Goal: Book appointment/travel/reservation

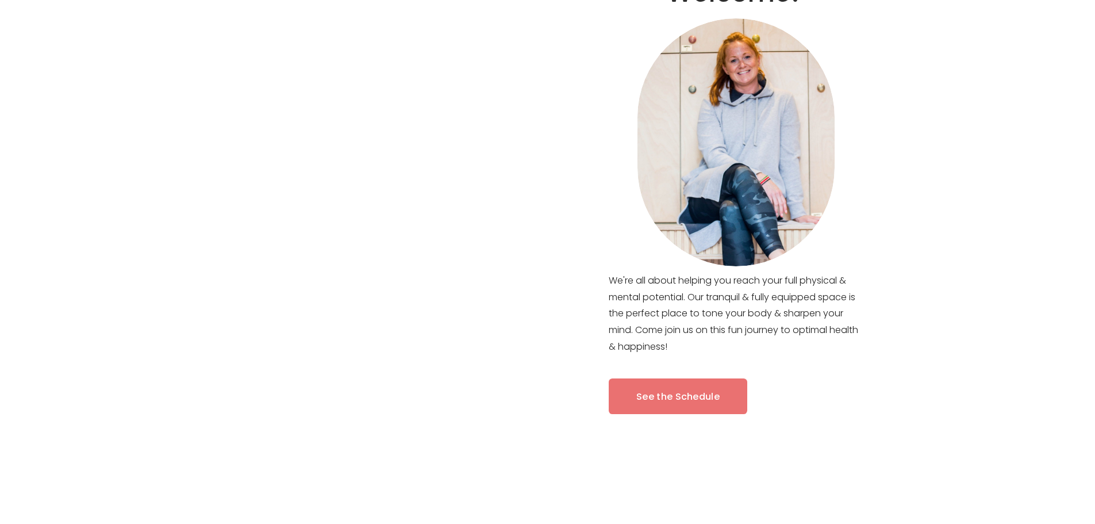
scroll to position [575, 0]
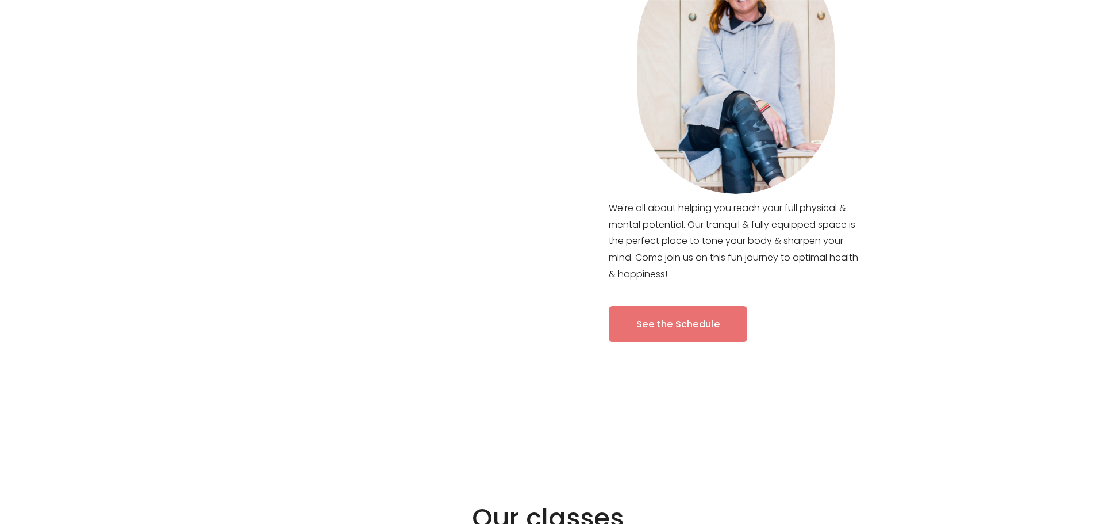
click at [655, 329] on div at bounding box center [330, 175] width 660 height 501
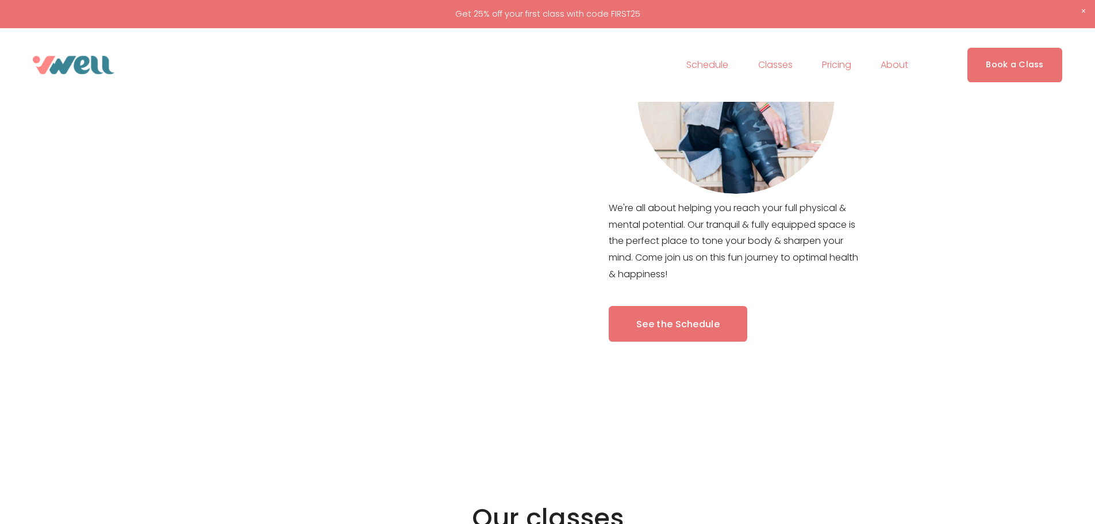
click at [679, 321] on link "See the Schedule" at bounding box center [678, 324] width 138 height 36
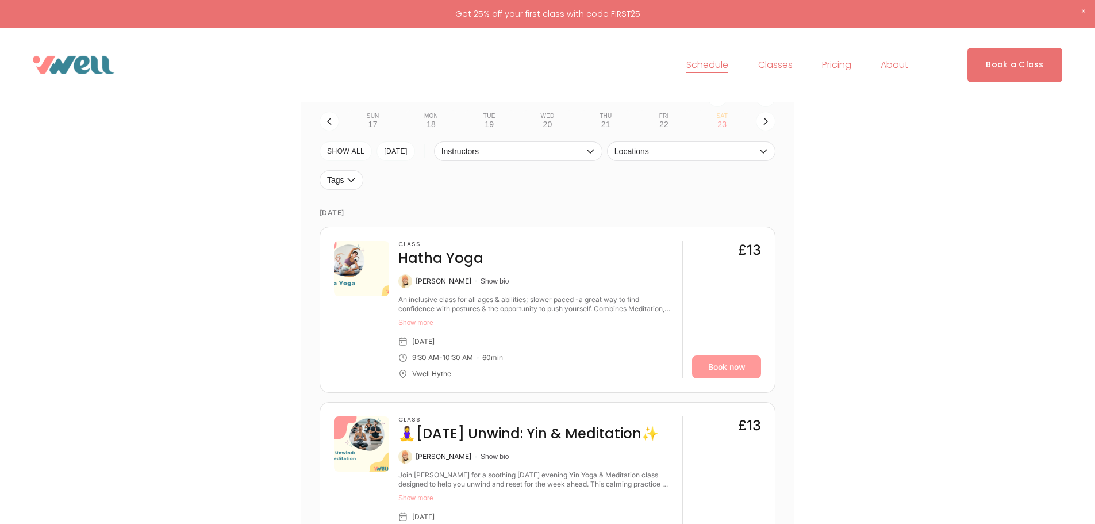
scroll to position [287, 0]
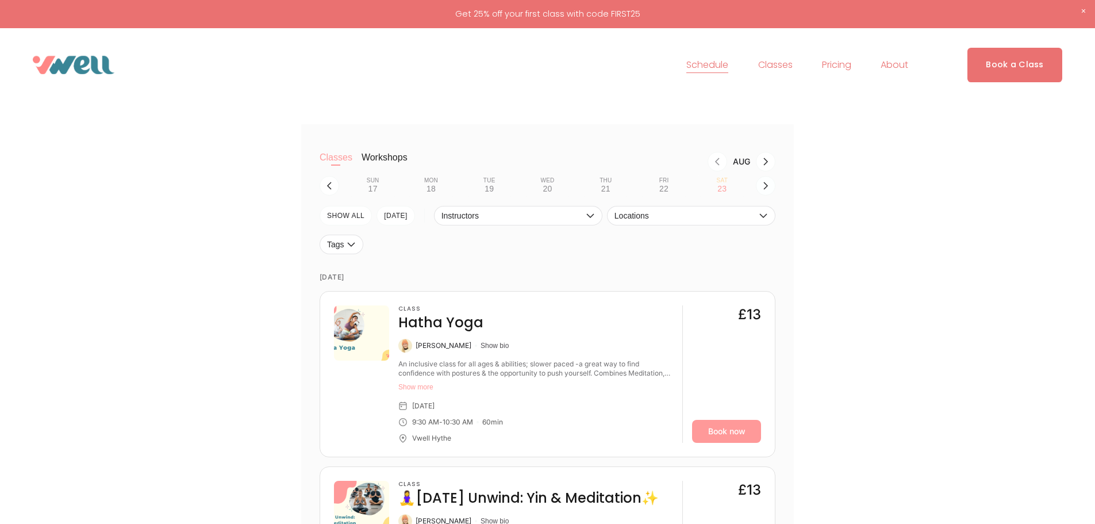
click at [762, 187] on icon "button" at bounding box center [765, 185] width 9 height 9
click at [434, 190] on div "25" at bounding box center [430, 188] width 9 height 9
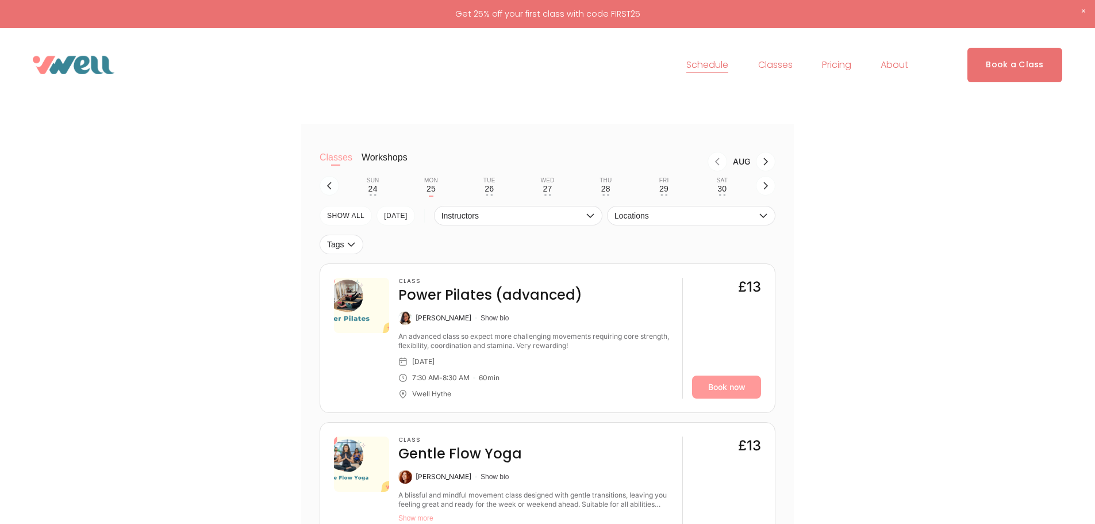
click at [332, 188] on icon "button" at bounding box center [329, 185] width 9 height 9
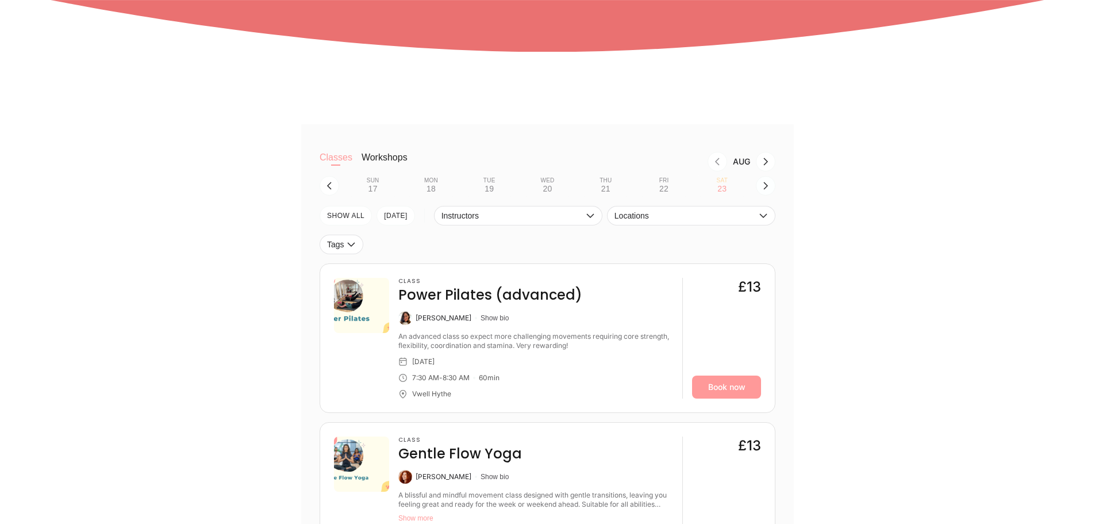
click at [761, 189] on icon "button" at bounding box center [765, 185] width 9 height 9
click at [428, 187] on div "25" at bounding box center [430, 188] width 9 height 9
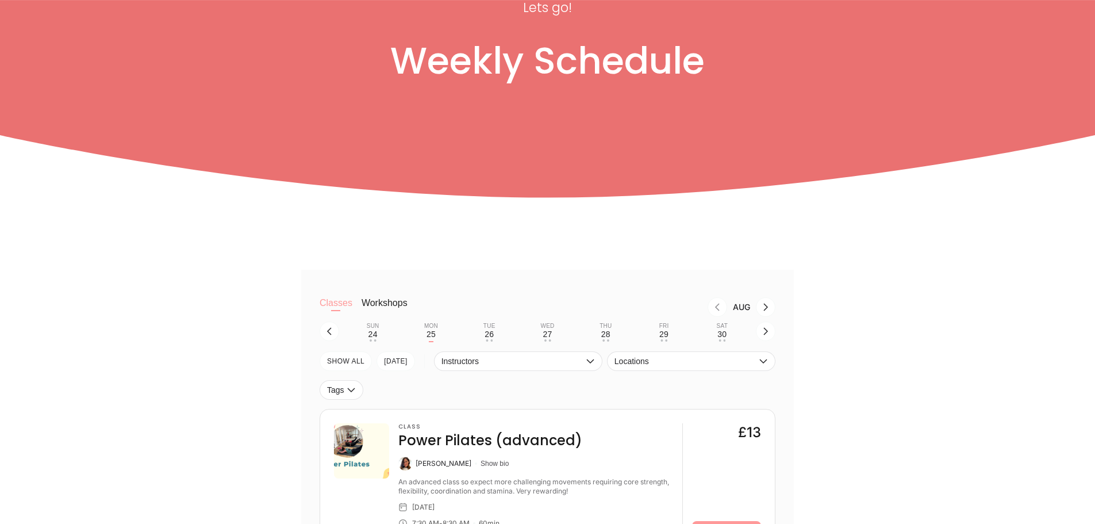
scroll to position [230, 0]
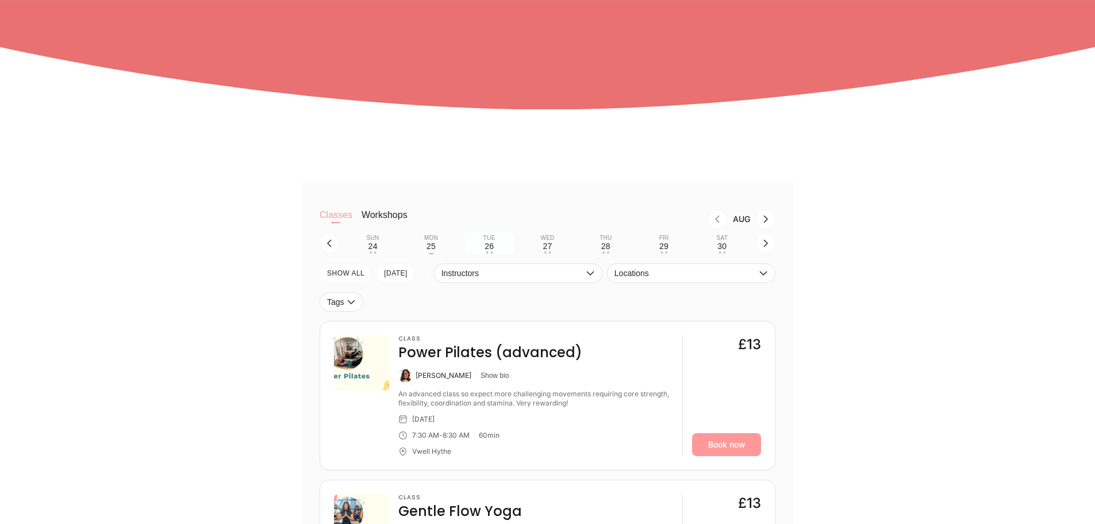
click at [490, 245] on div "26" at bounding box center [488, 245] width 9 height 9
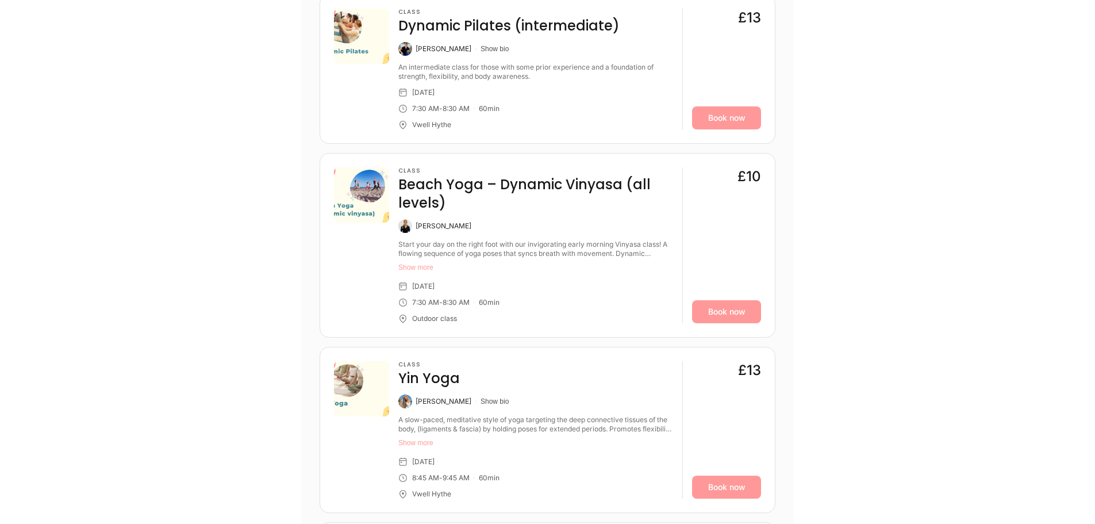
scroll to position [632, 0]
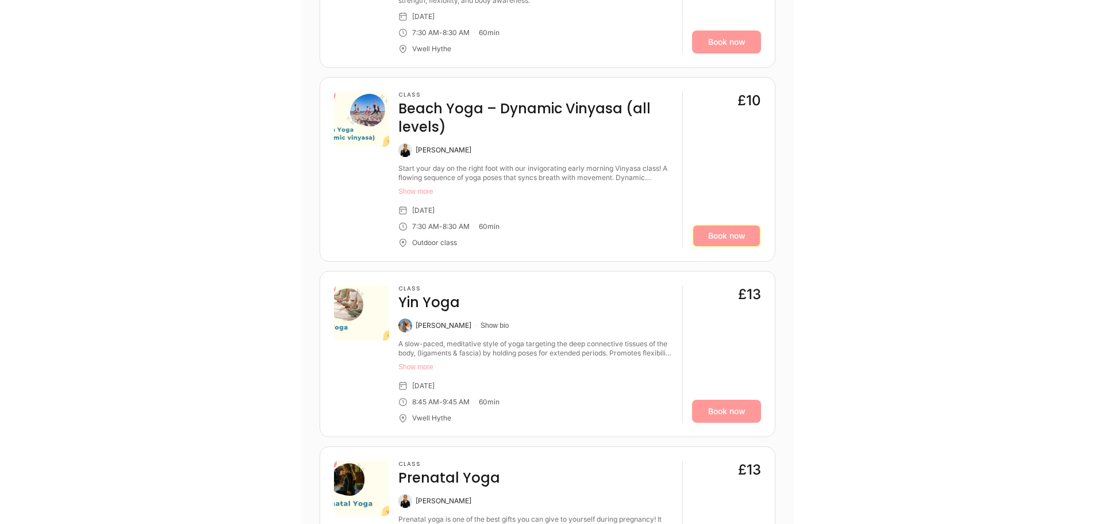
click at [737, 236] on link "Book now" at bounding box center [726, 235] width 69 height 23
click at [723, 239] on link "Book now" at bounding box center [726, 235] width 69 height 23
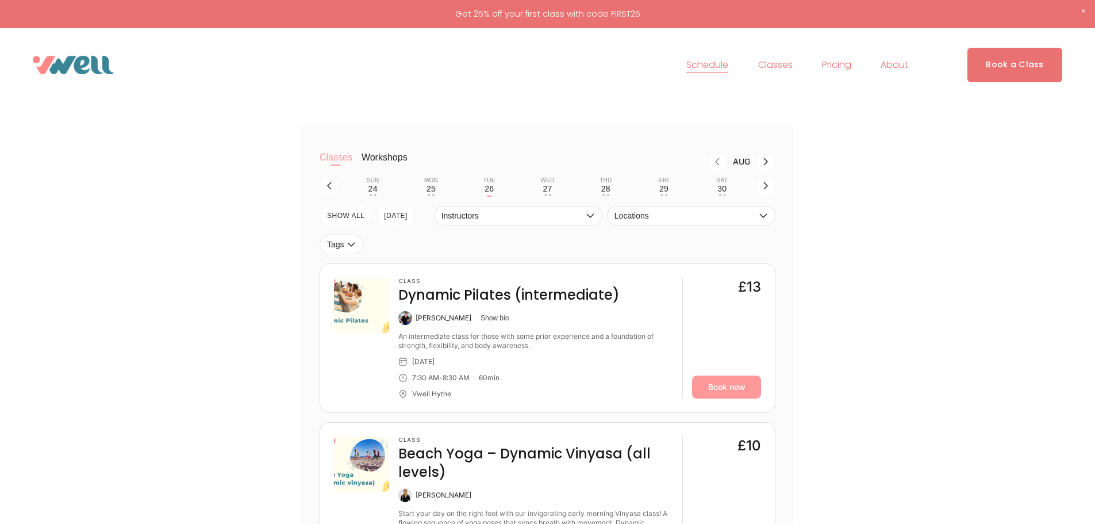
scroll to position [0, 0]
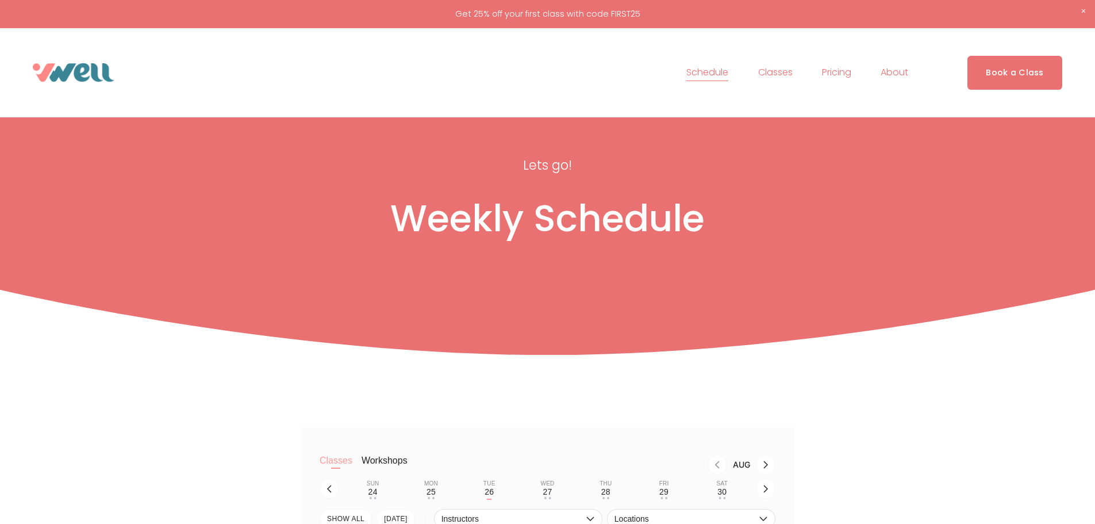
click at [847, 73] on link "Pricing" at bounding box center [836, 72] width 29 height 18
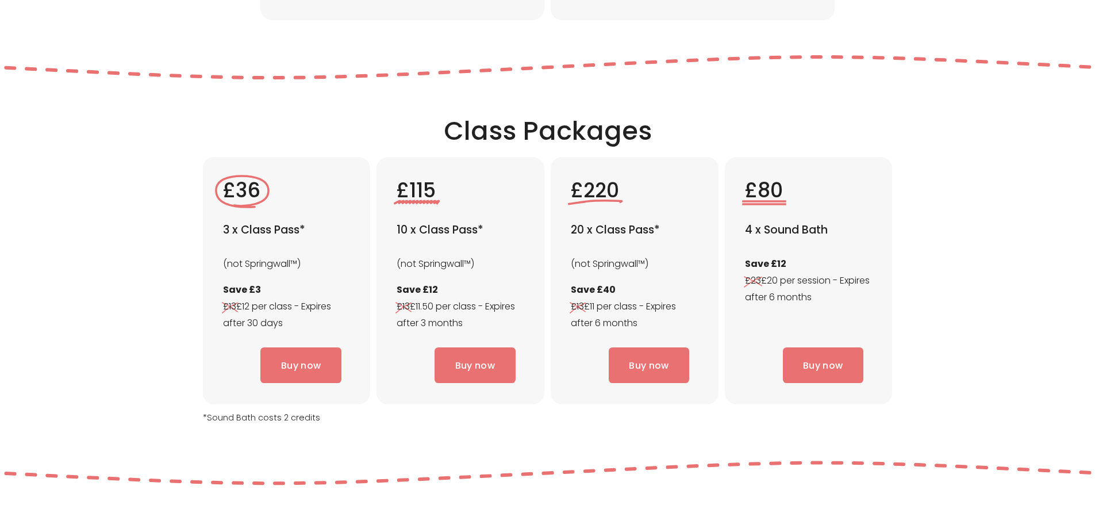
scroll to position [2345, 0]
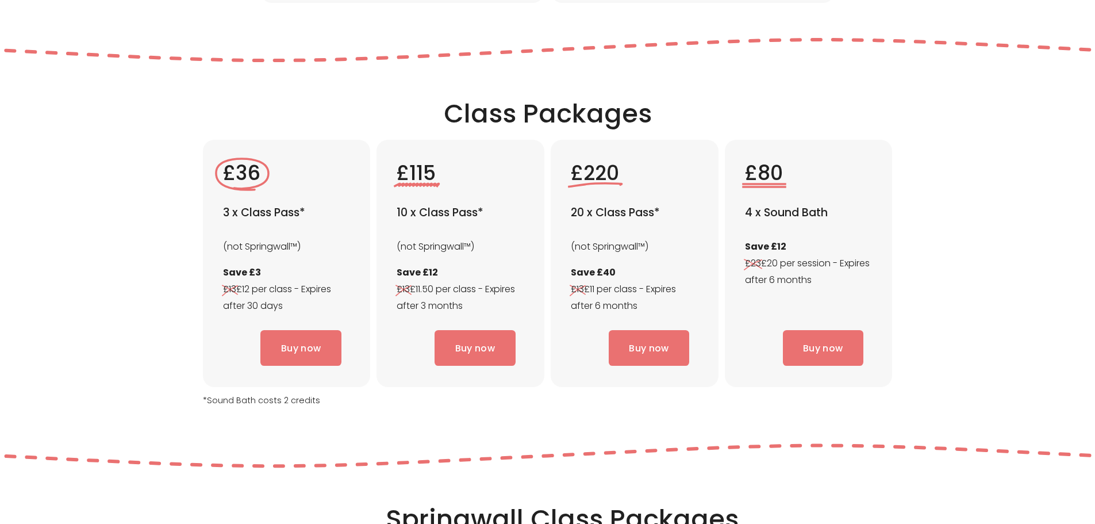
click at [480, 349] on link "Buy now" at bounding box center [474, 348] width 80 height 36
click at [284, 347] on link "Buy now" at bounding box center [300, 348] width 80 height 36
